Goal: Information Seeking & Learning: Find specific fact

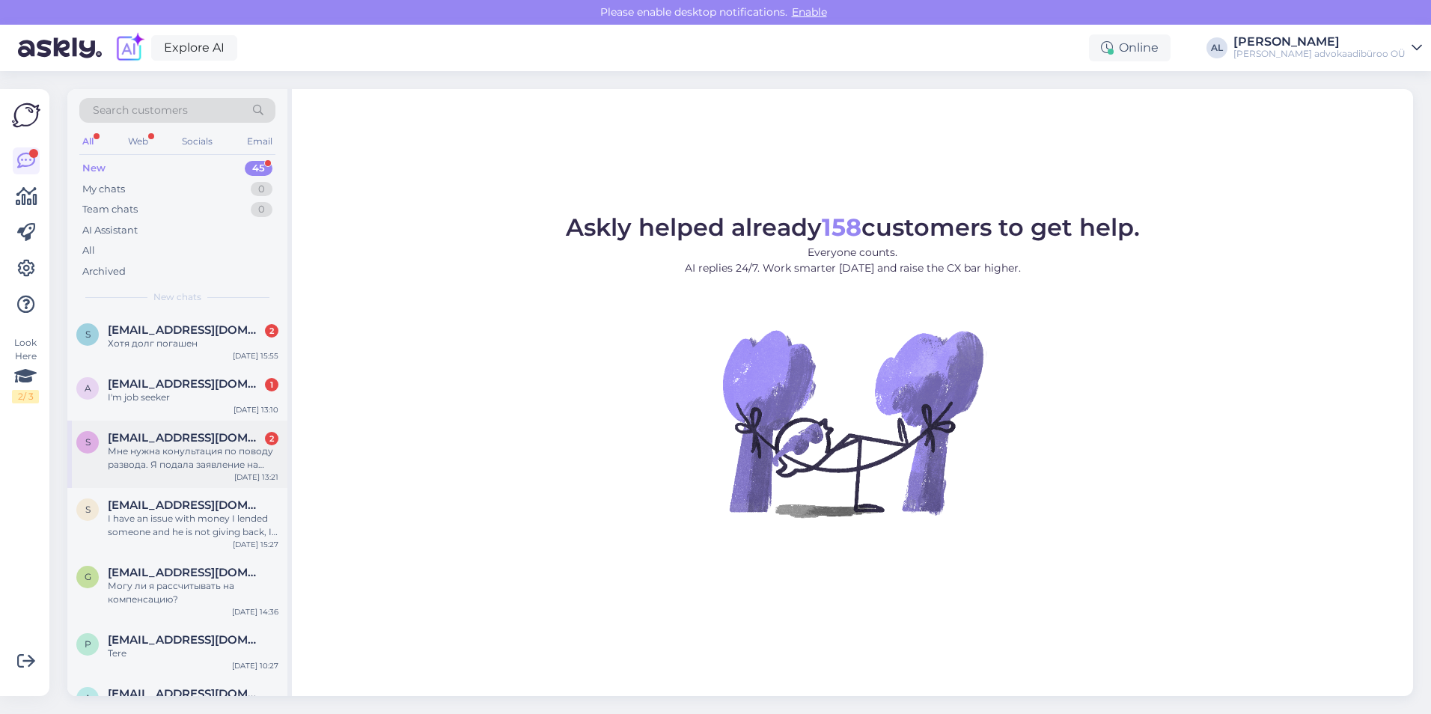
click at [200, 444] on span "[EMAIL_ADDRESS][DOMAIN_NAME]" at bounding box center [186, 437] width 156 height 13
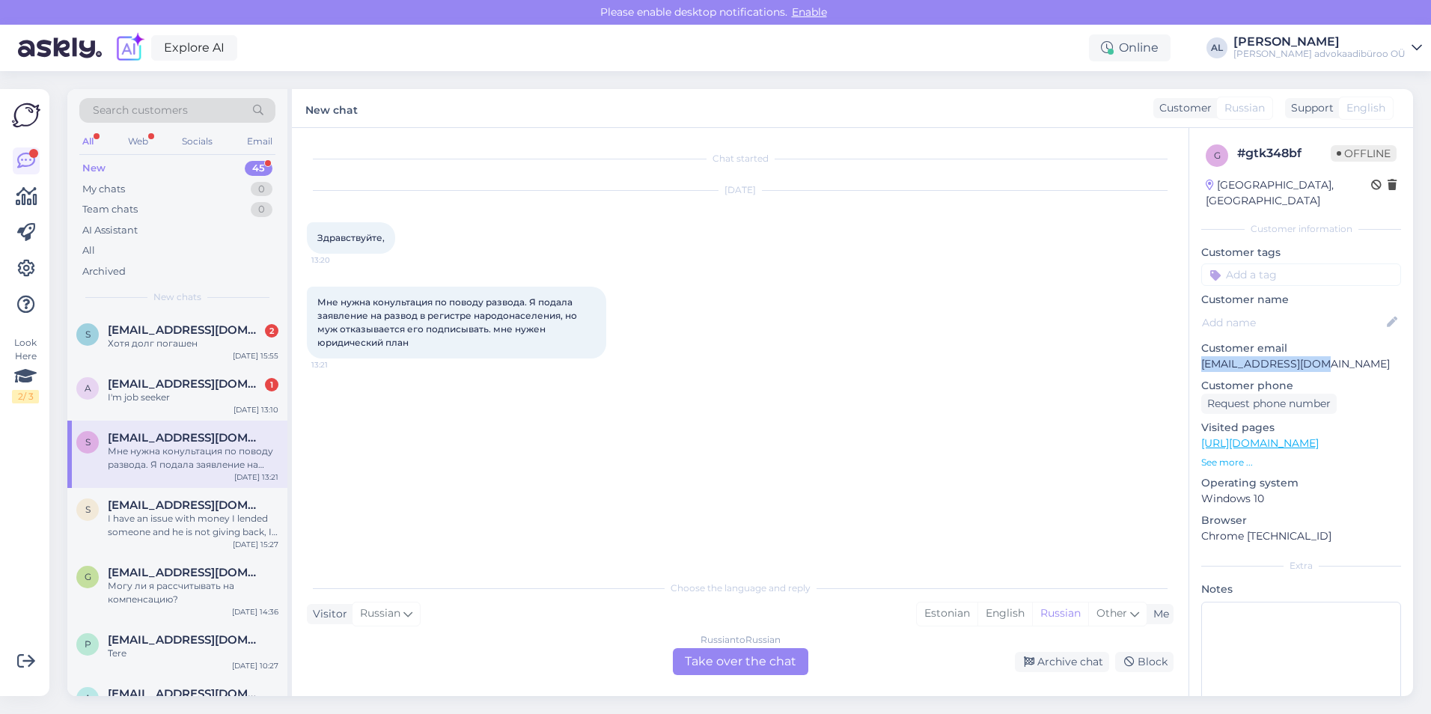
drag, startPoint x: 1315, startPoint y: 353, endPoint x: 1197, endPoint y: 349, distance: 117.6
click at [1197, 349] on div "g # gtk348bf Offline [GEOGRAPHIC_DATA], [GEOGRAPHIC_DATA] Customer information …" at bounding box center [1301, 443] width 224 height 631
drag, startPoint x: 1197, startPoint y: 349, endPoint x: 1234, endPoint y: 349, distance: 36.7
copy p "[EMAIL_ADDRESS][DOMAIN_NAME]"
click at [190, 393] on div "I'm job seeker" at bounding box center [193, 397] width 171 height 13
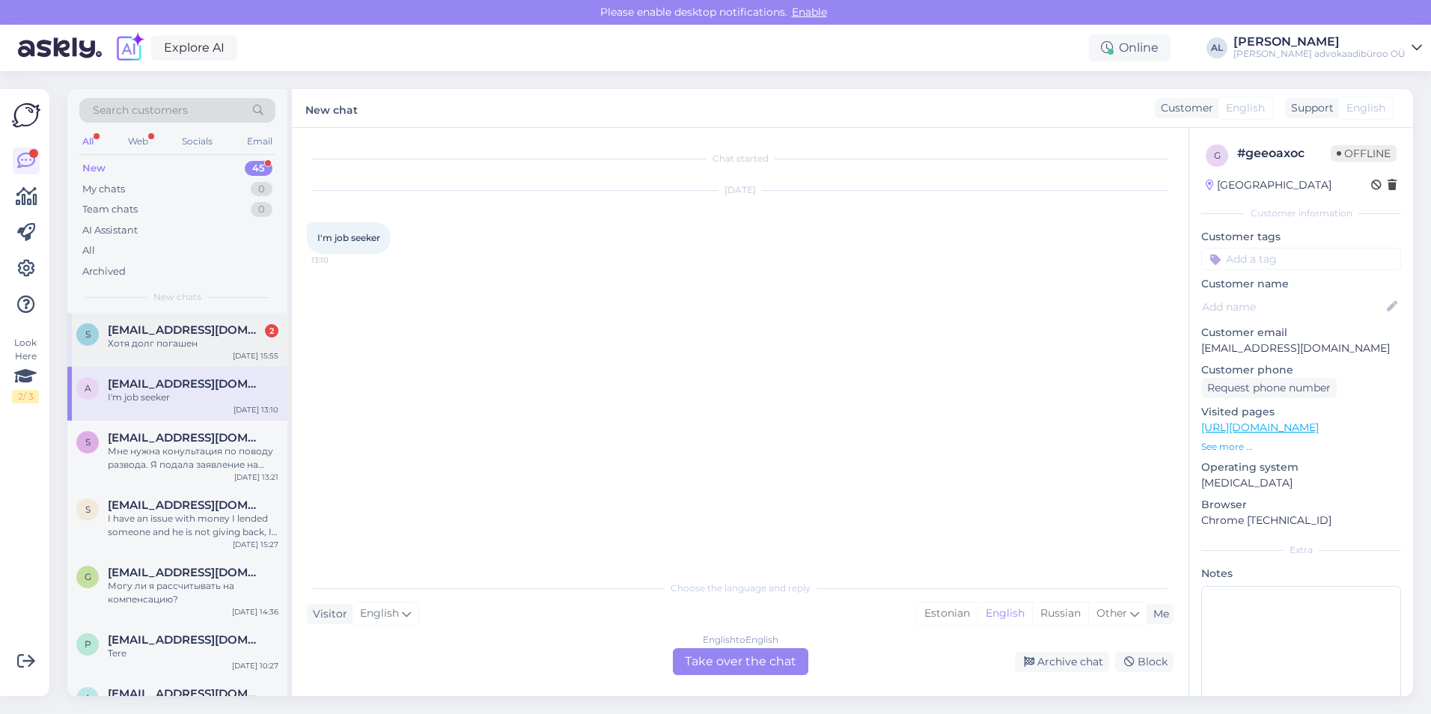
click at [174, 332] on span "[EMAIL_ADDRESS][DOMAIN_NAME]" at bounding box center [186, 329] width 156 height 13
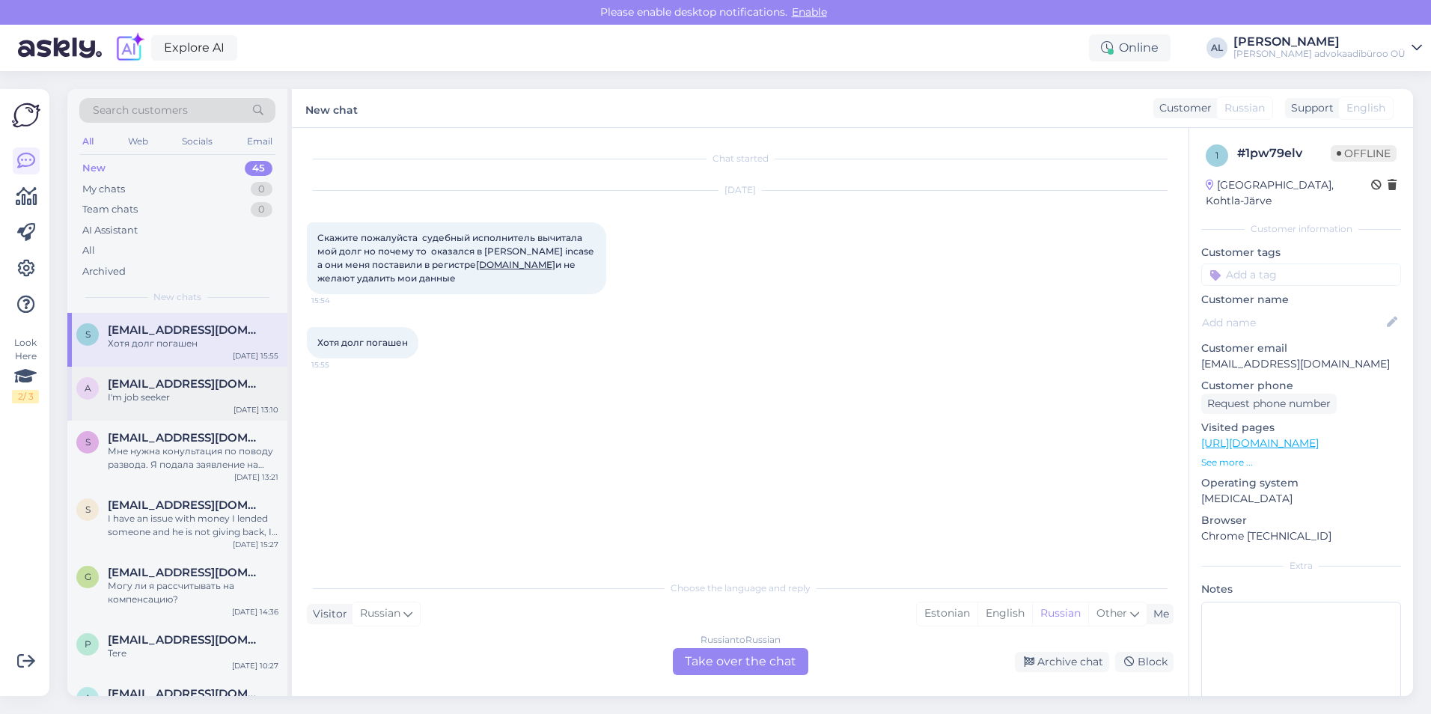
click at [147, 391] on div "I'm job seeker" at bounding box center [193, 397] width 171 height 13
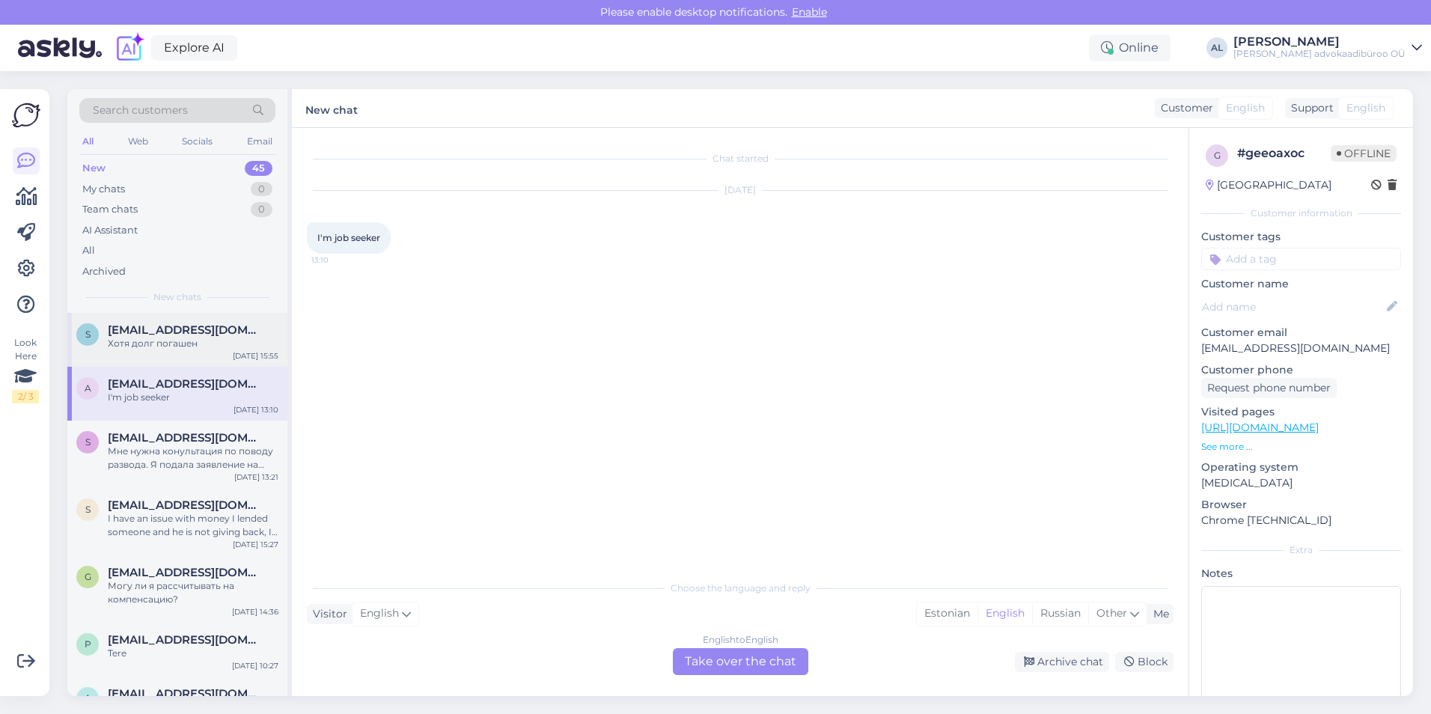
click at [168, 340] on div "Хотя долг погашен" at bounding box center [193, 343] width 171 height 13
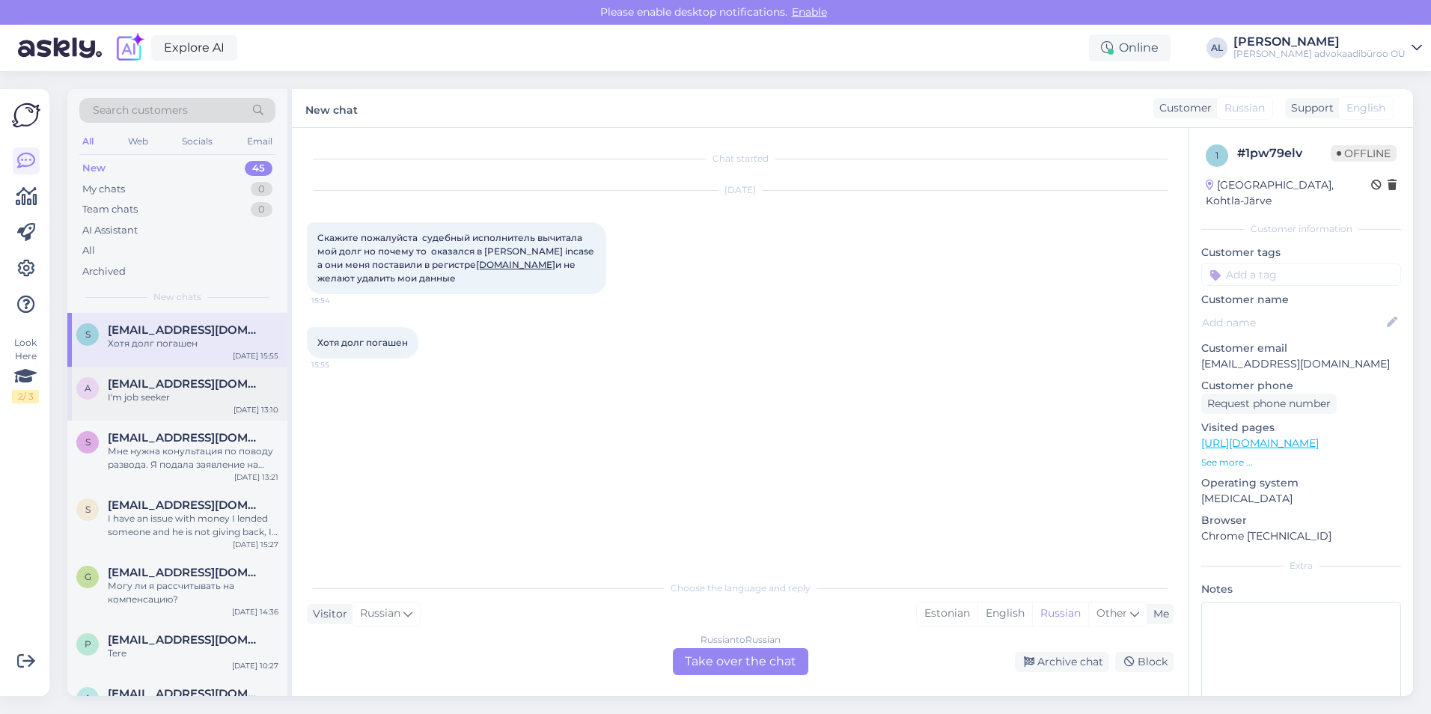
drag, startPoint x: 194, startPoint y: 382, endPoint x: 190, endPoint y: 369, distance: 14.0
click at [193, 383] on span "[EMAIL_ADDRESS][DOMAIN_NAME]" at bounding box center [186, 383] width 156 height 13
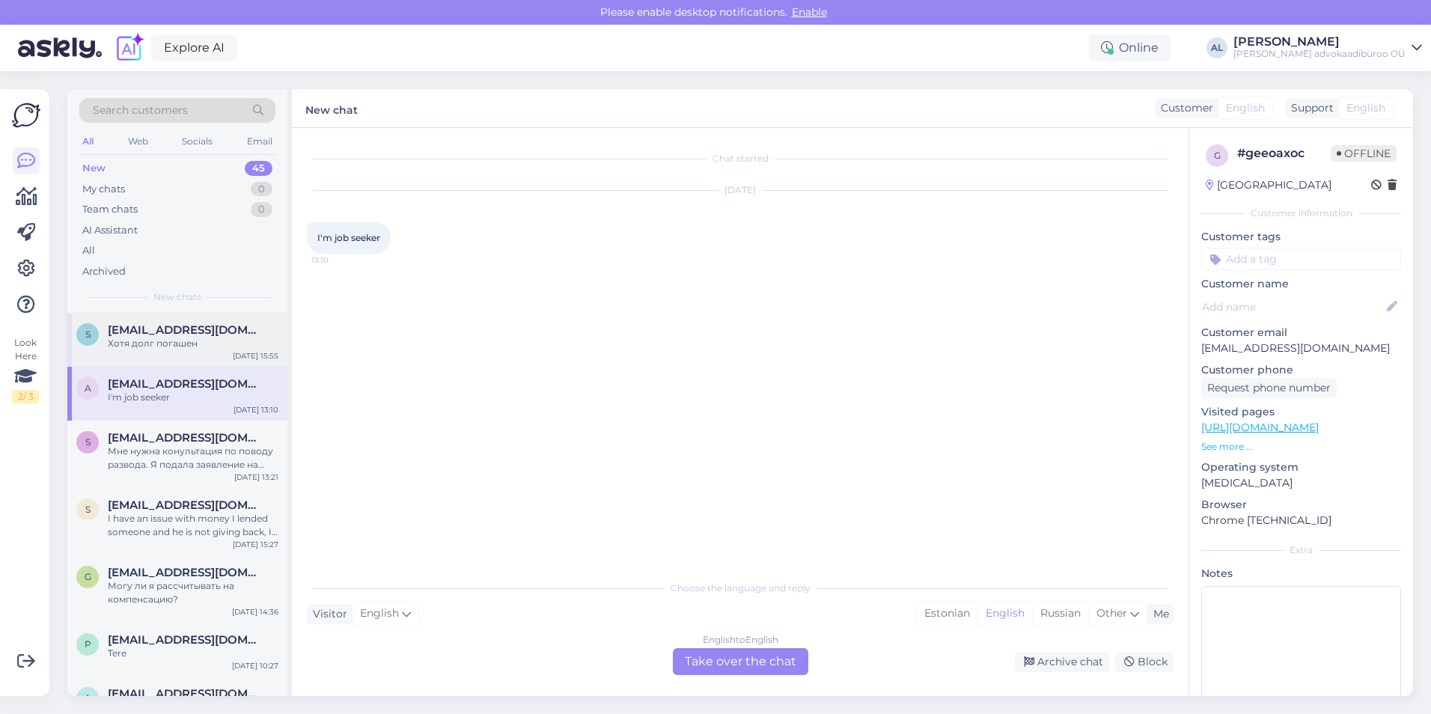
click at [185, 341] on div "Хотя долг погашен" at bounding box center [193, 343] width 171 height 13
